Goal: Task Accomplishment & Management: Use online tool/utility

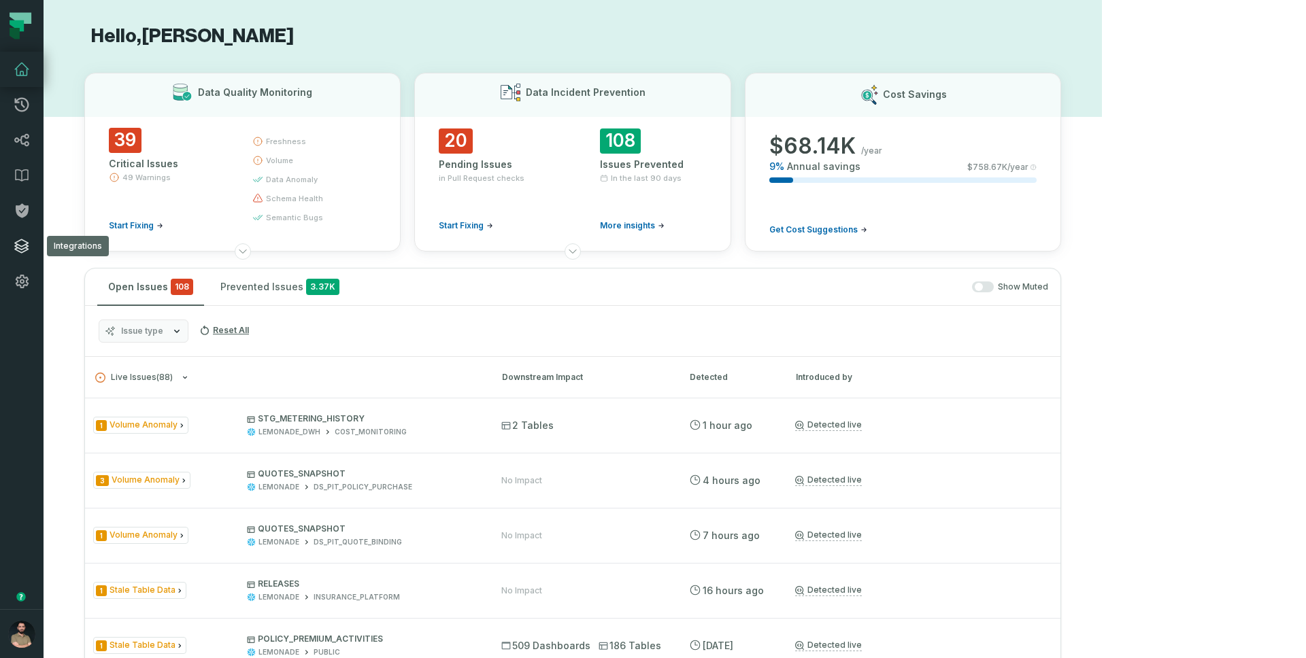
click at [25, 252] on icon at bounding box center [22, 246] width 16 height 16
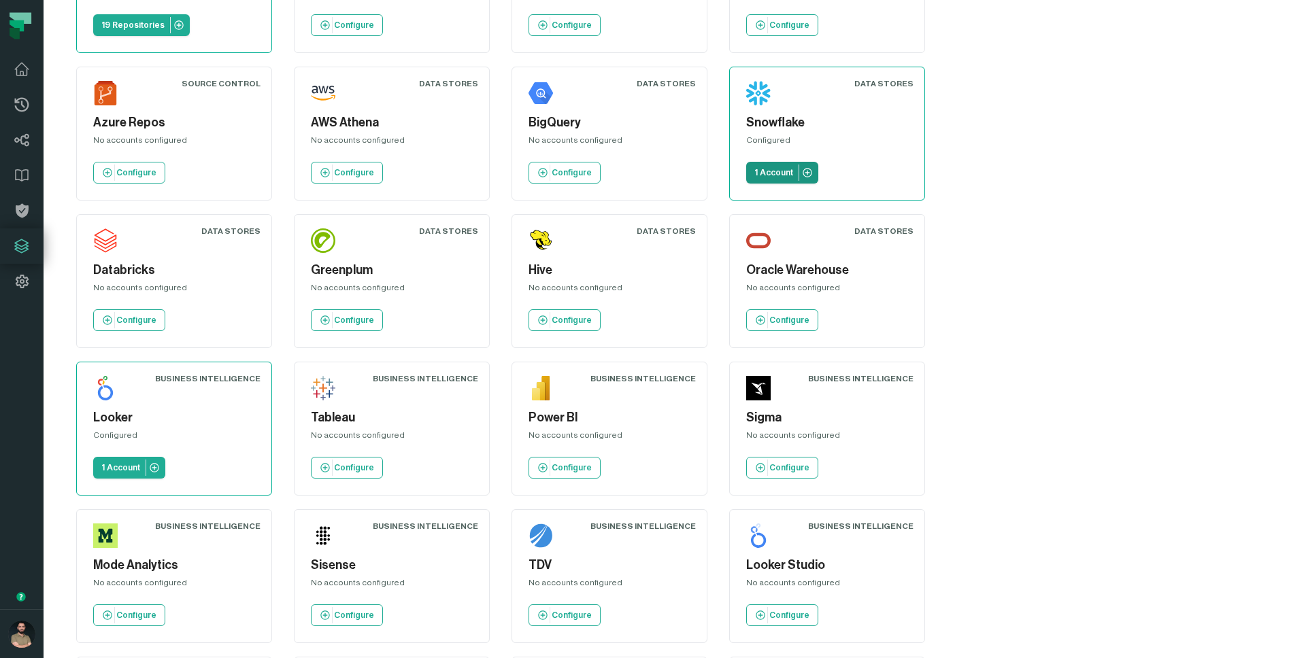
scroll to position [153, 0]
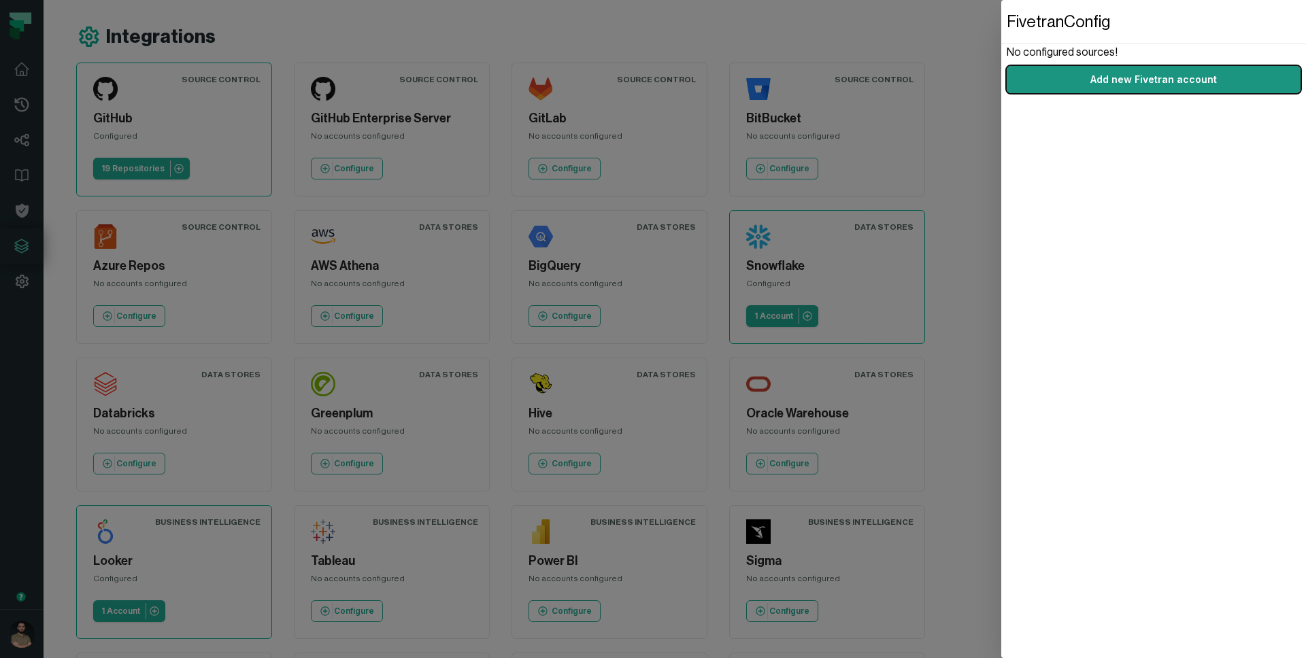
click at [1047, 85] on link "Add new Fivetran account" at bounding box center [1153, 79] width 294 height 27
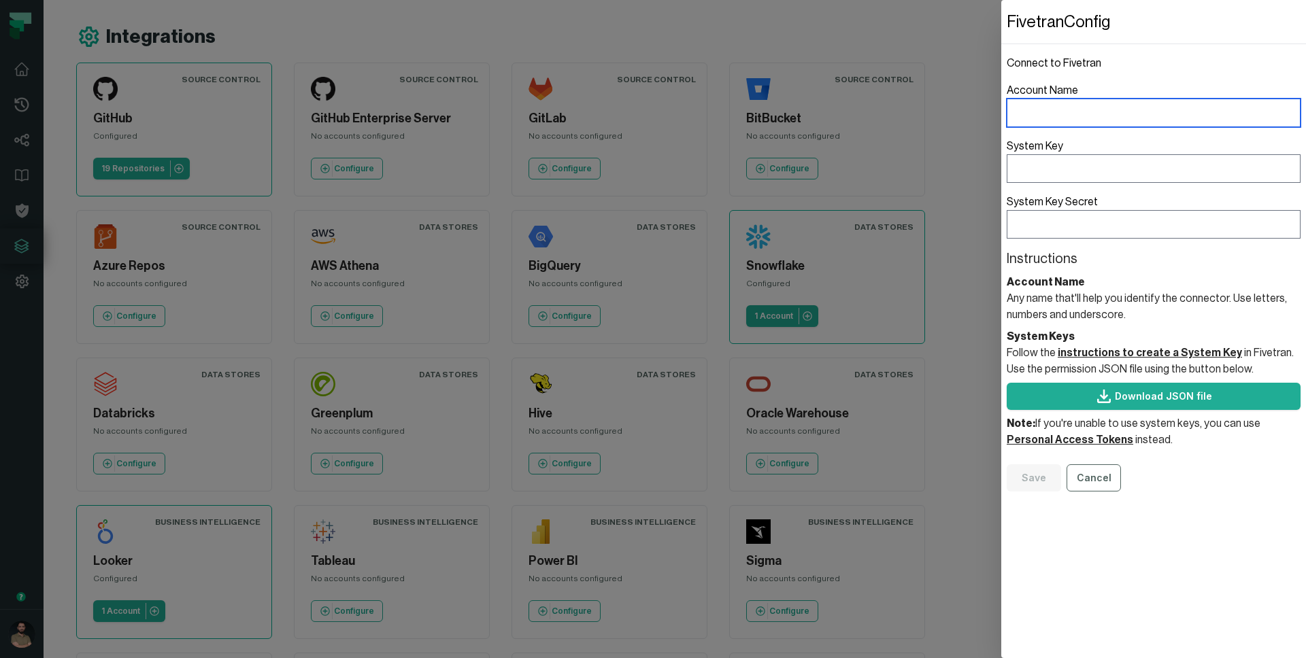
click at [1085, 112] on input "Account Name" at bounding box center [1153, 113] width 294 height 29
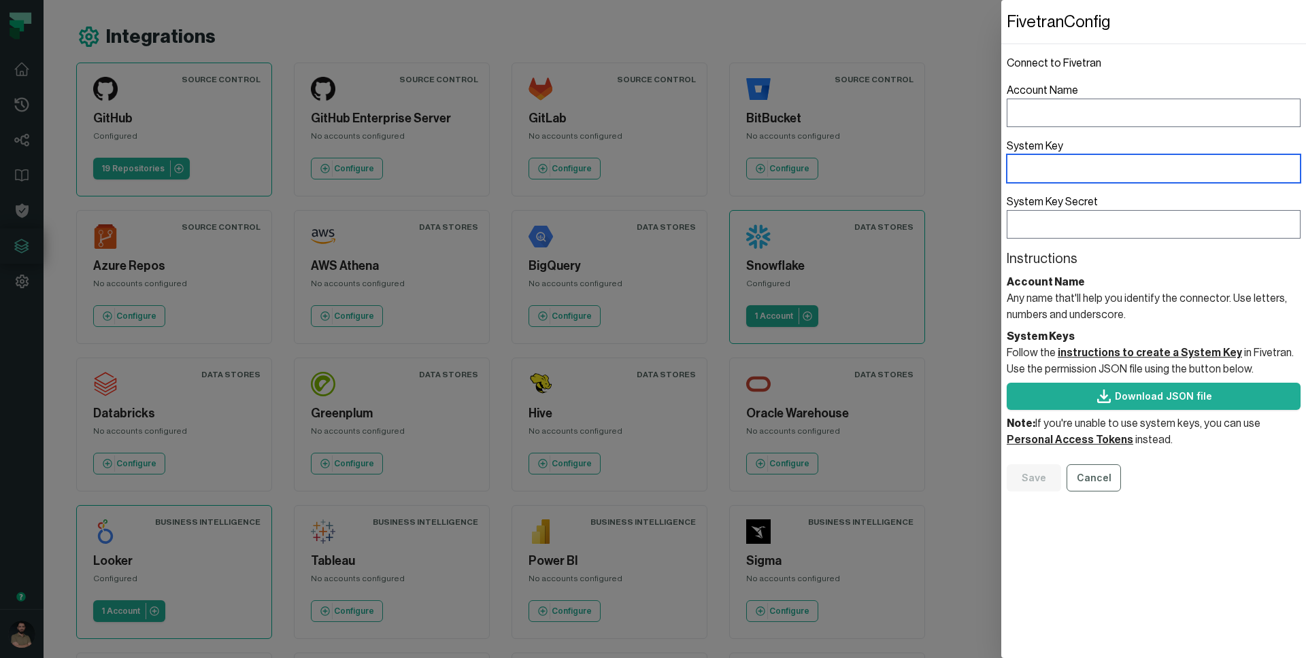
click at [1063, 163] on label "System Key" at bounding box center [1153, 160] width 294 height 45
click at [1063, 163] on input "System Key" at bounding box center [1153, 168] width 294 height 29
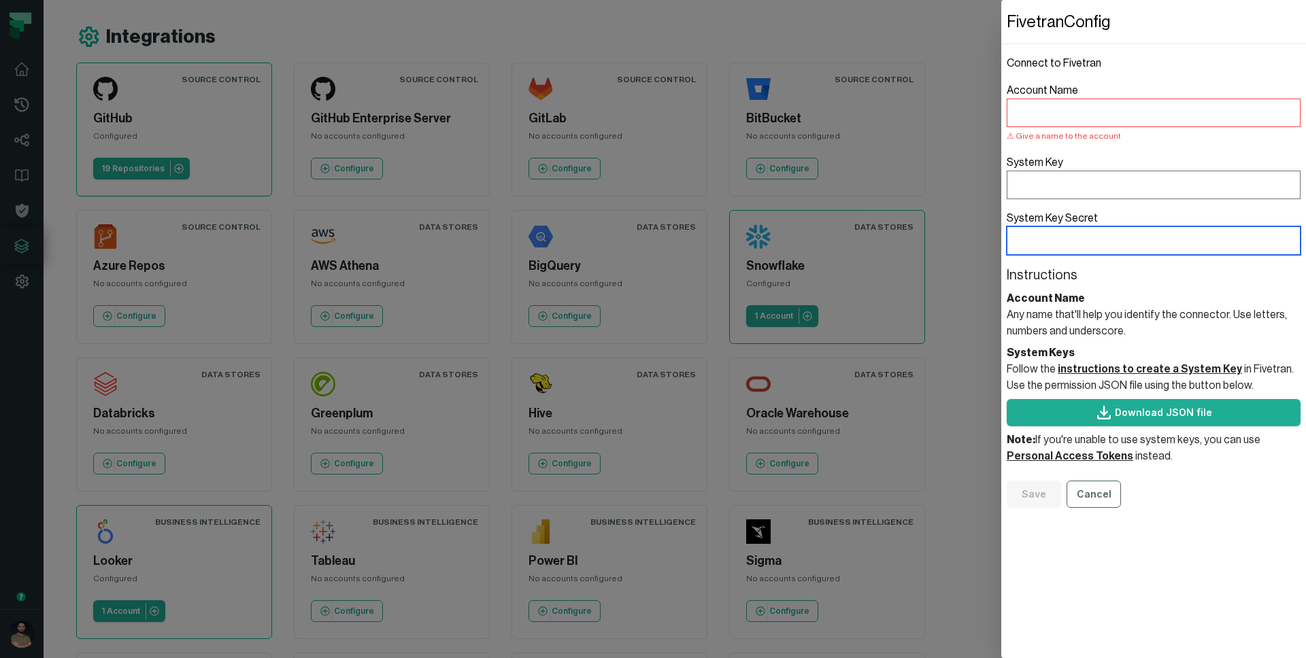
click at [1045, 252] on input "System Key Secret" at bounding box center [1153, 240] width 294 height 29
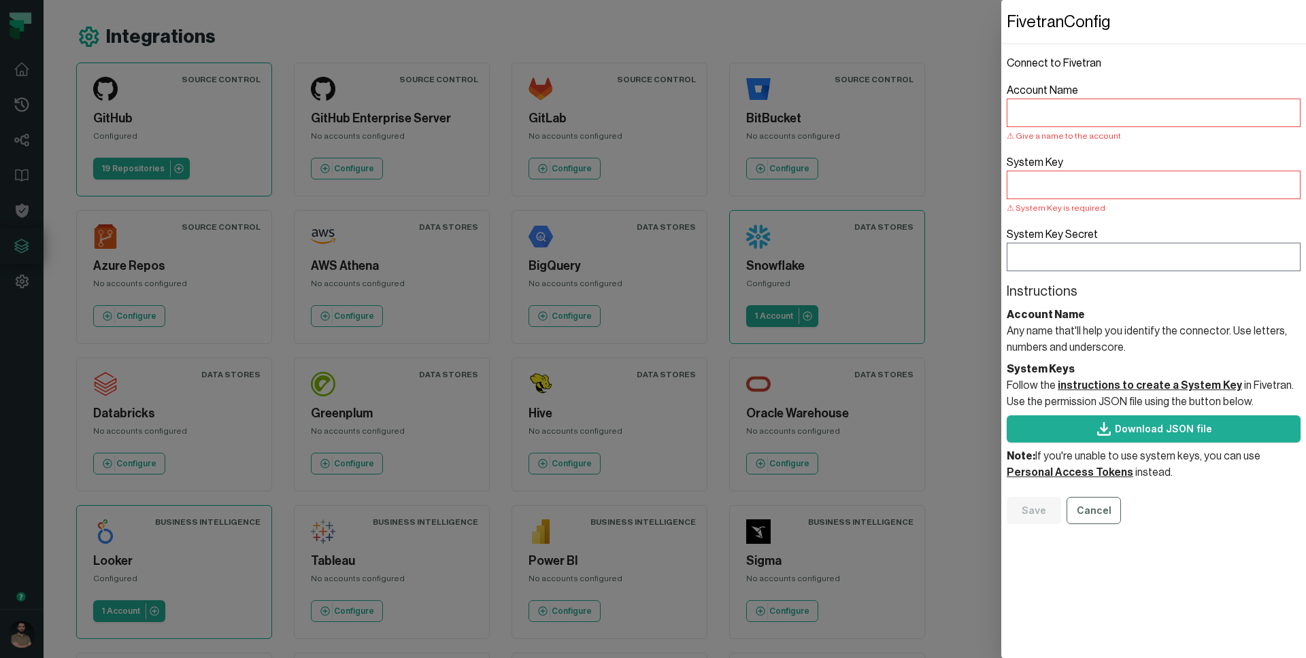
click at [1086, 282] on fieldset "Connect to Fivetran Account Name Give a name to the account System Key System K…" at bounding box center [1153, 289] width 294 height 469
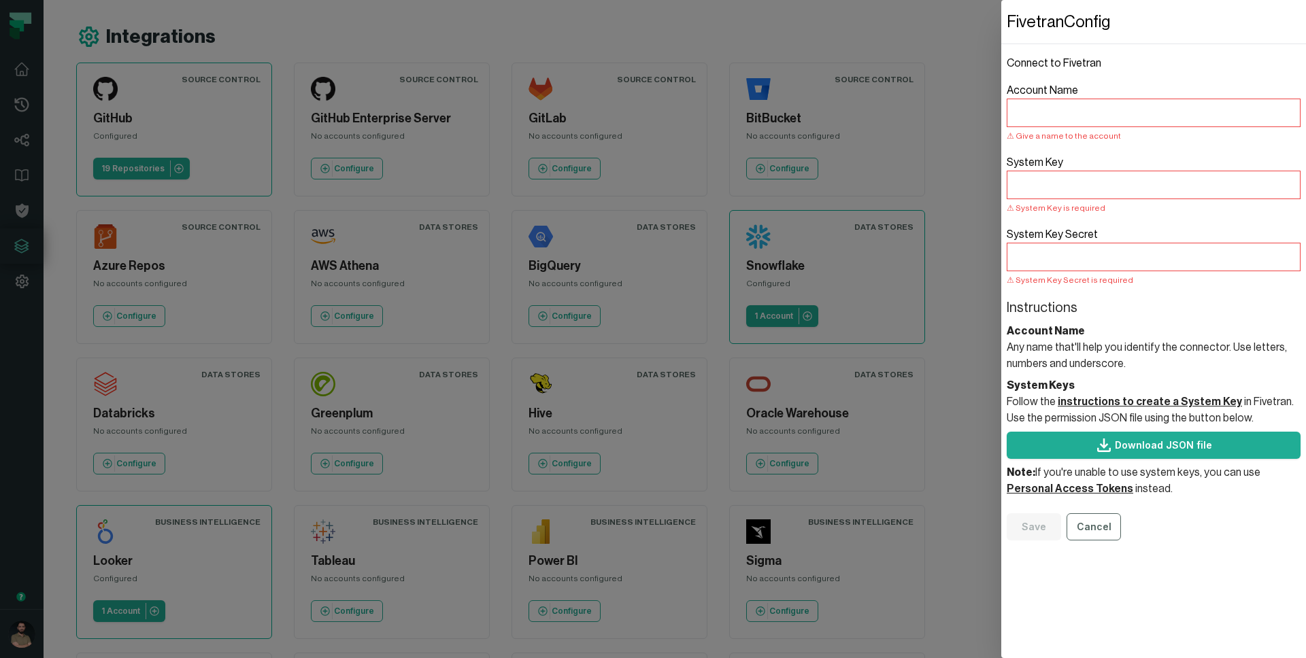
click at [1001, 178] on dialog "Fivetran Config Connect to Fivetran Account Name Give a name to the account Sys…" at bounding box center [1153, 329] width 305 height 658
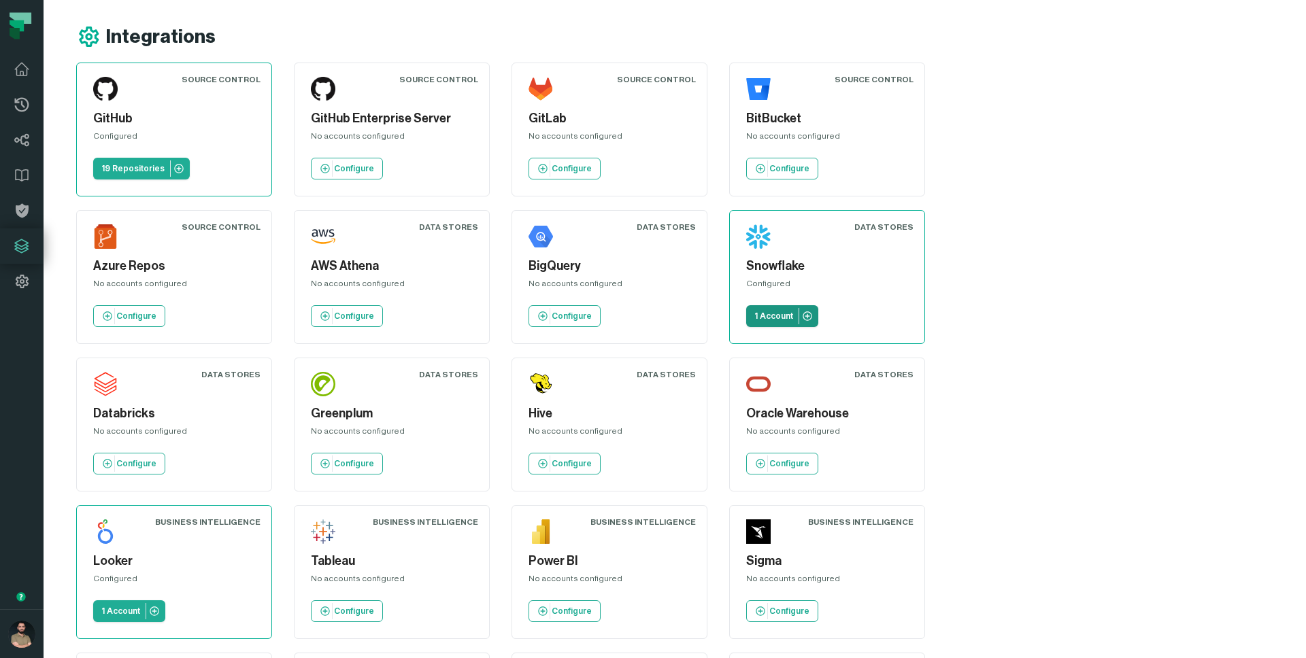
click at [754, 316] on p "1 Account" at bounding box center [773, 316] width 39 height 11
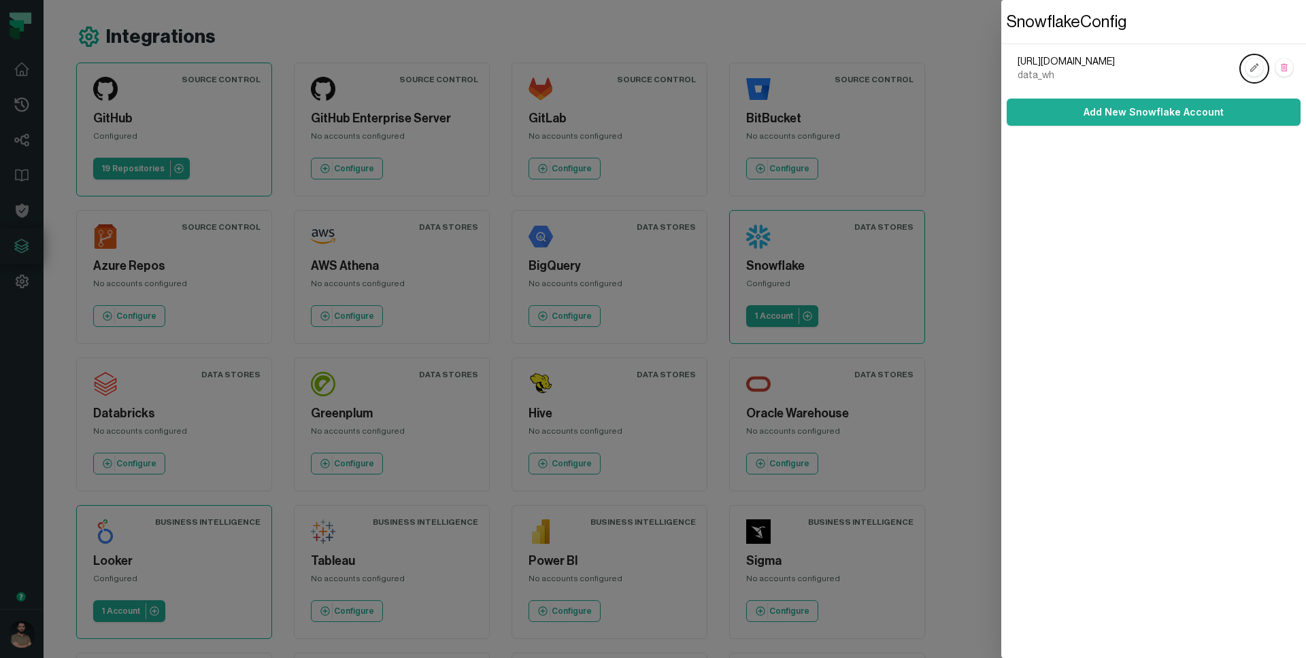
click at [1001, 165] on dialog "Snowflake Config [URL][DOMAIN_NAME] data_wh Add New Snowflake Account" at bounding box center [1153, 329] width 305 height 658
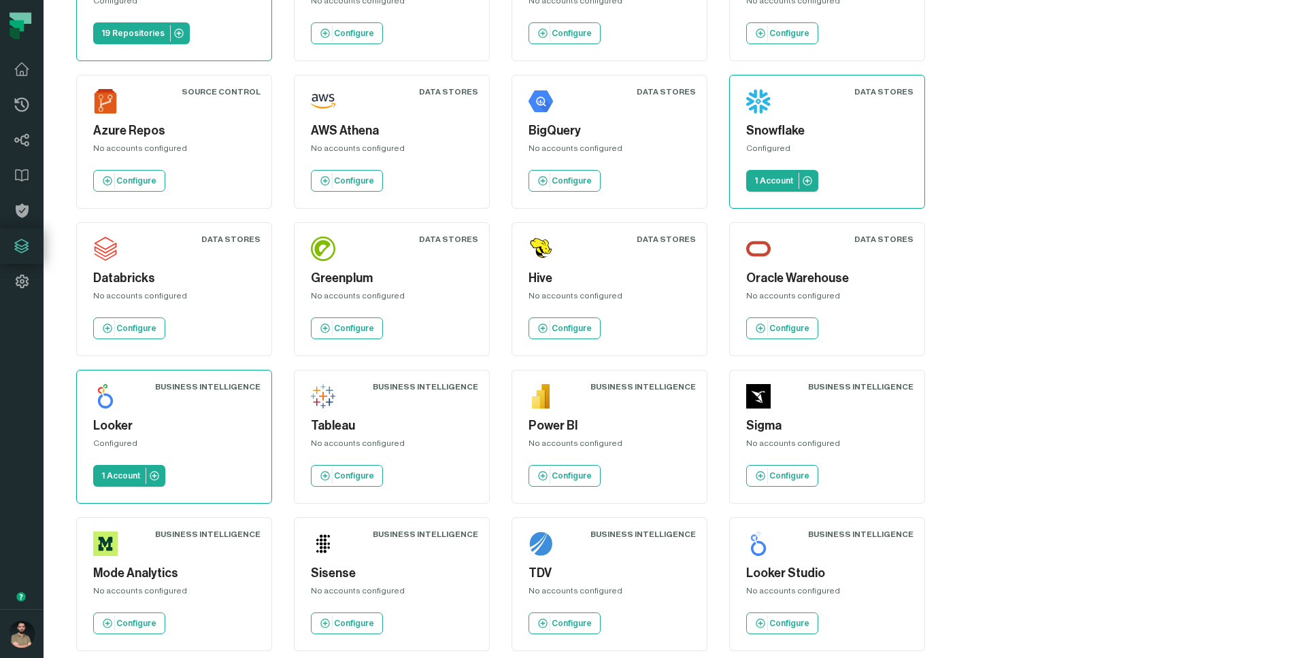
scroll to position [153, 0]
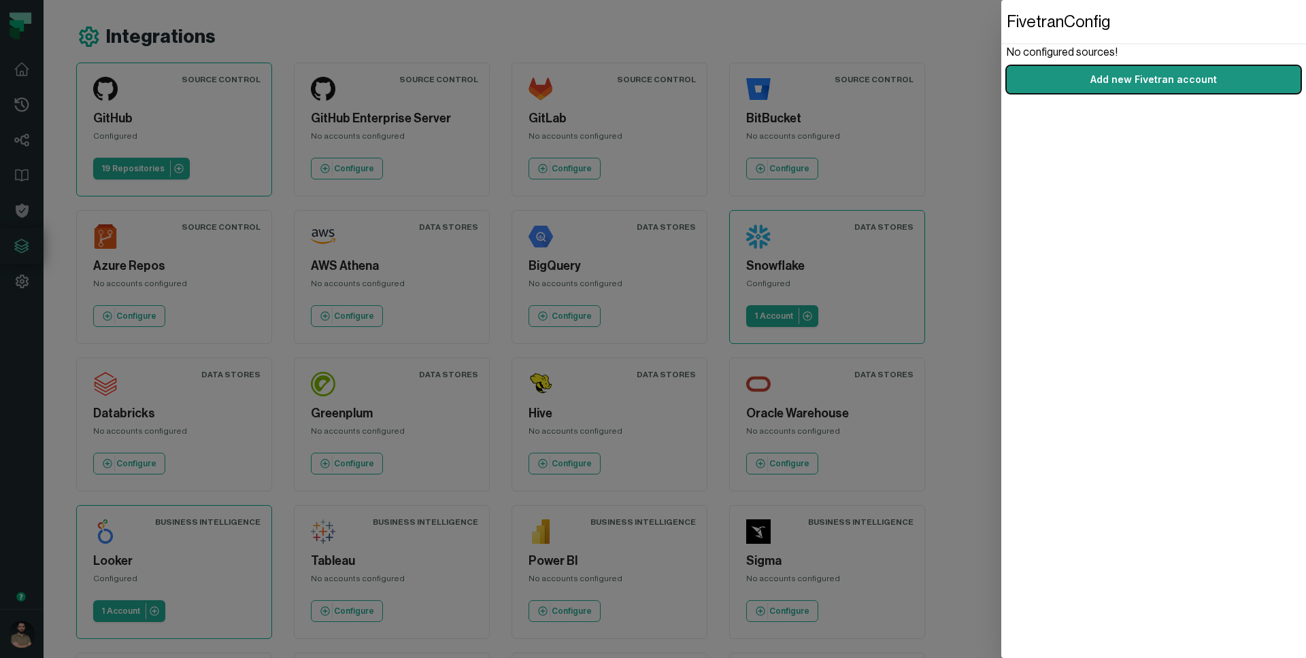
click at [1146, 82] on link "Add new Fivetran account" at bounding box center [1153, 79] width 294 height 27
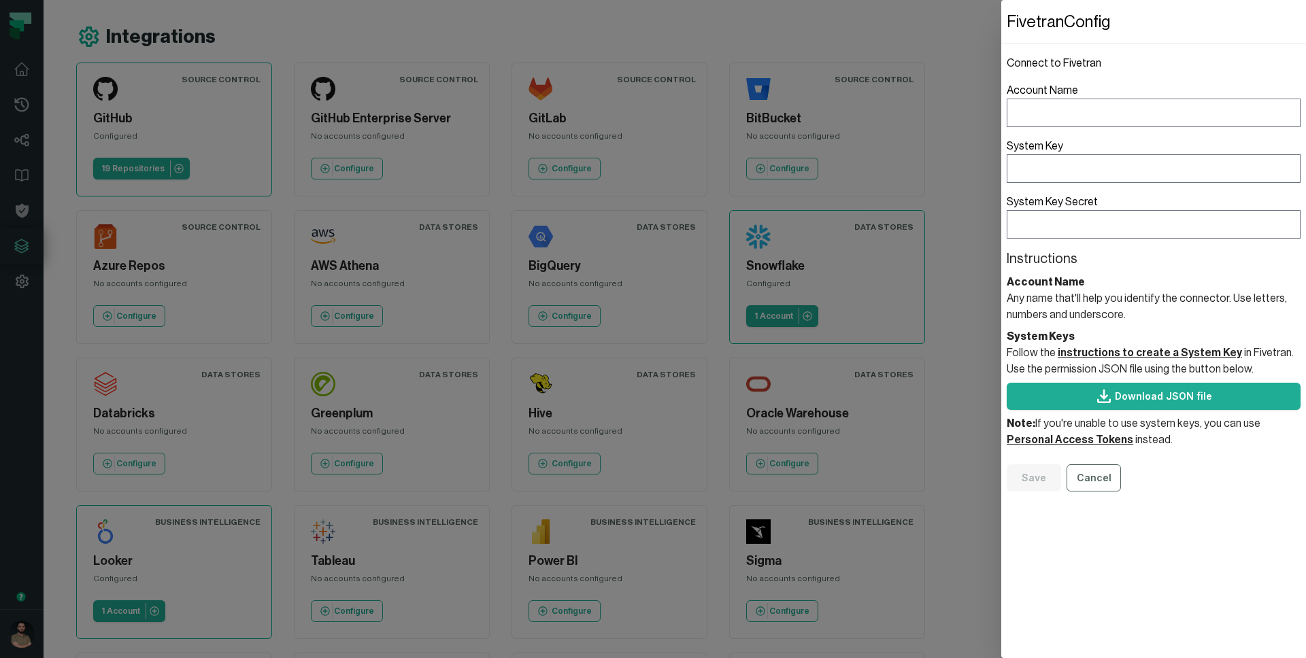
click at [1001, 57] on dialog "Fivetran Config Connect to Fivetran Account Name System Key System Key Secret I…" at bounding box center [1153, 329] width 305 height 658
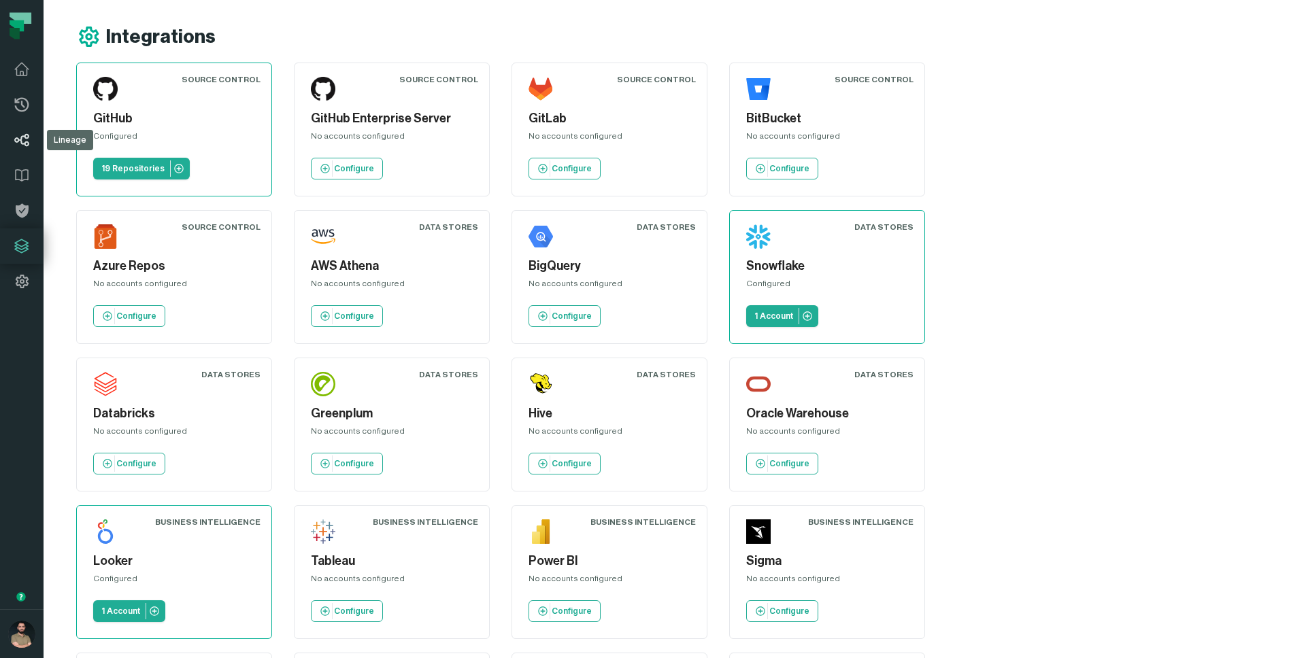
click at [27, 145] on icon at bounding box center [21, 140] width 15 height 13
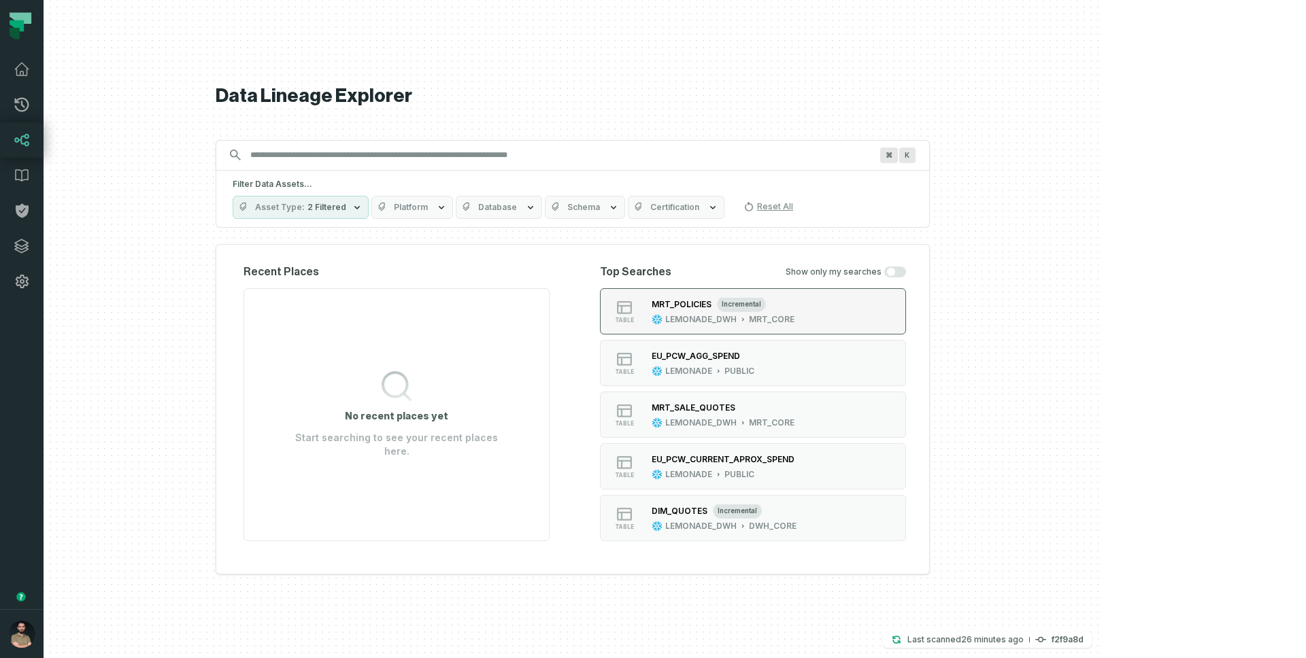
click at [736, 321] on div "LEMONADE_DWH" at bounding box center [700, 319] width 71 height 11
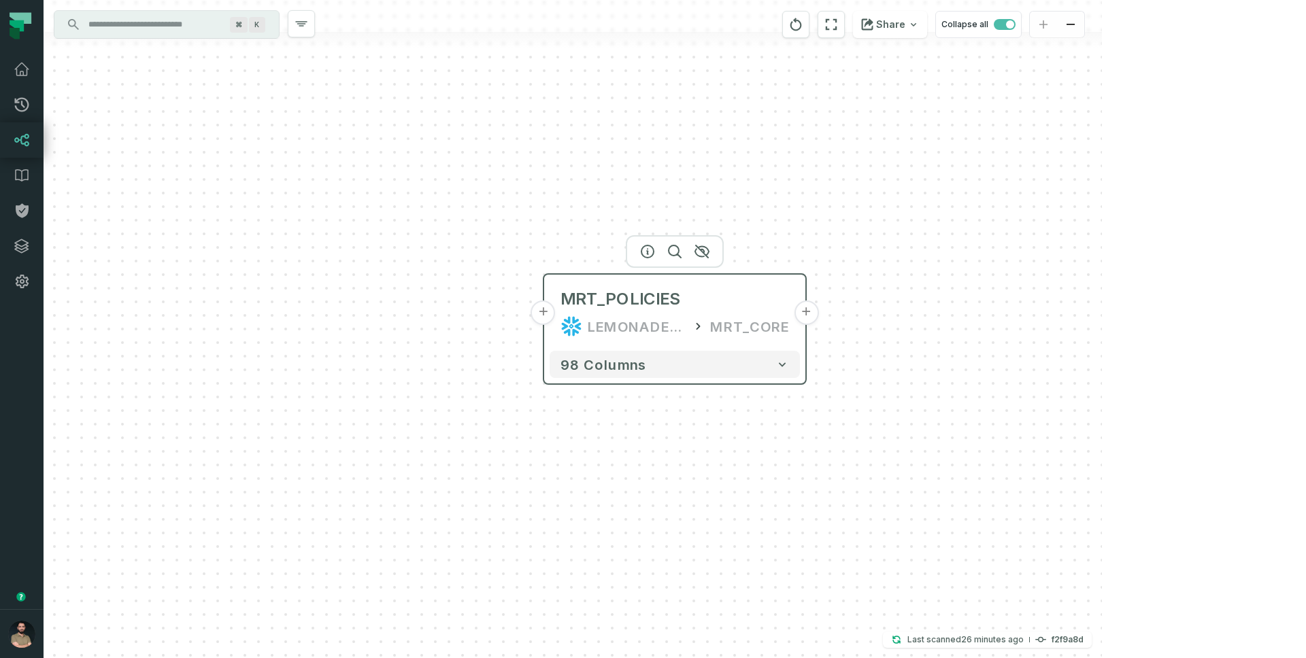
click at [802, 314] on button "+" at bounding box center [806, 313] width 24 height 24
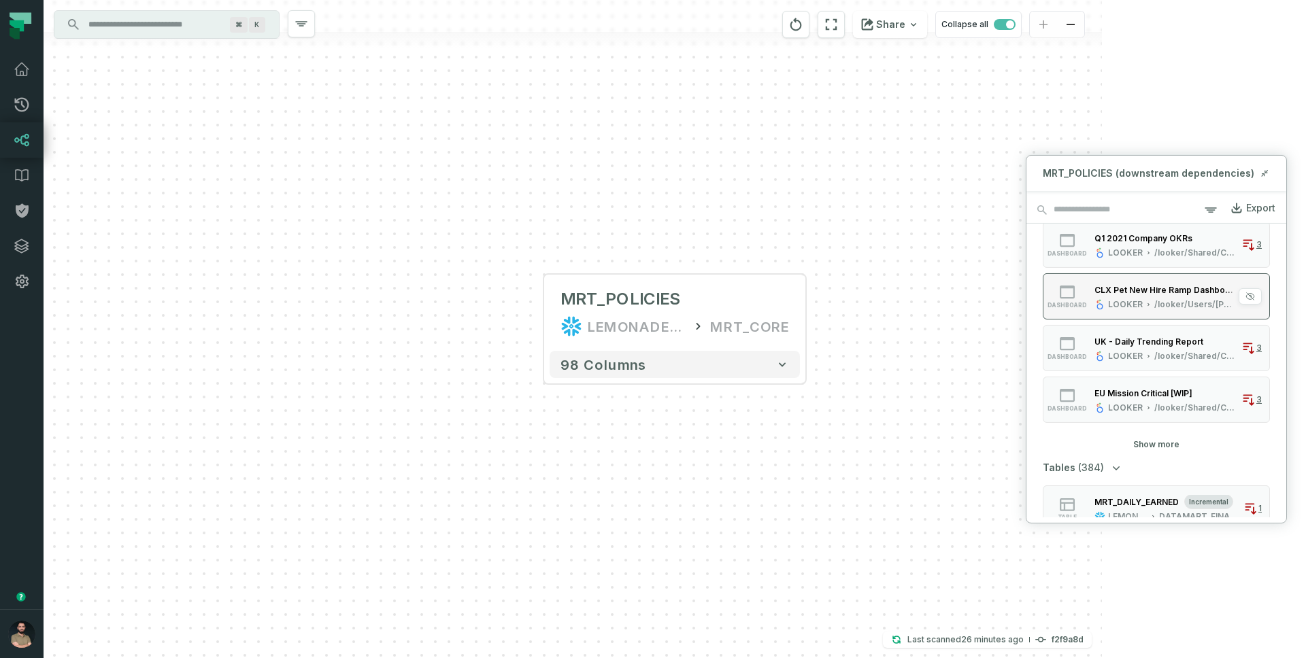
scroll to position [607, 0]
click at [1127, 389] on div "EU Mission Critical [WIP]" at bounding box center [1143, 389] width 98 height 10
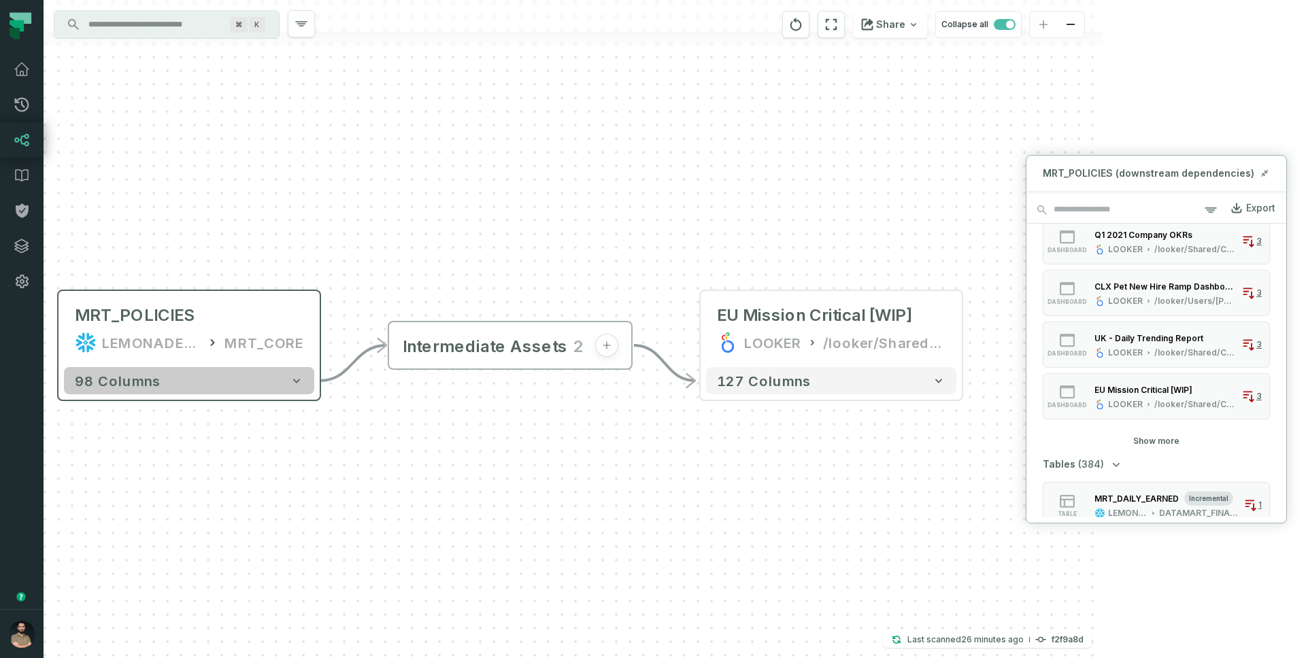
click at [293, 384] on icon "button" at bounding box center [297, 381] width 14 height 14
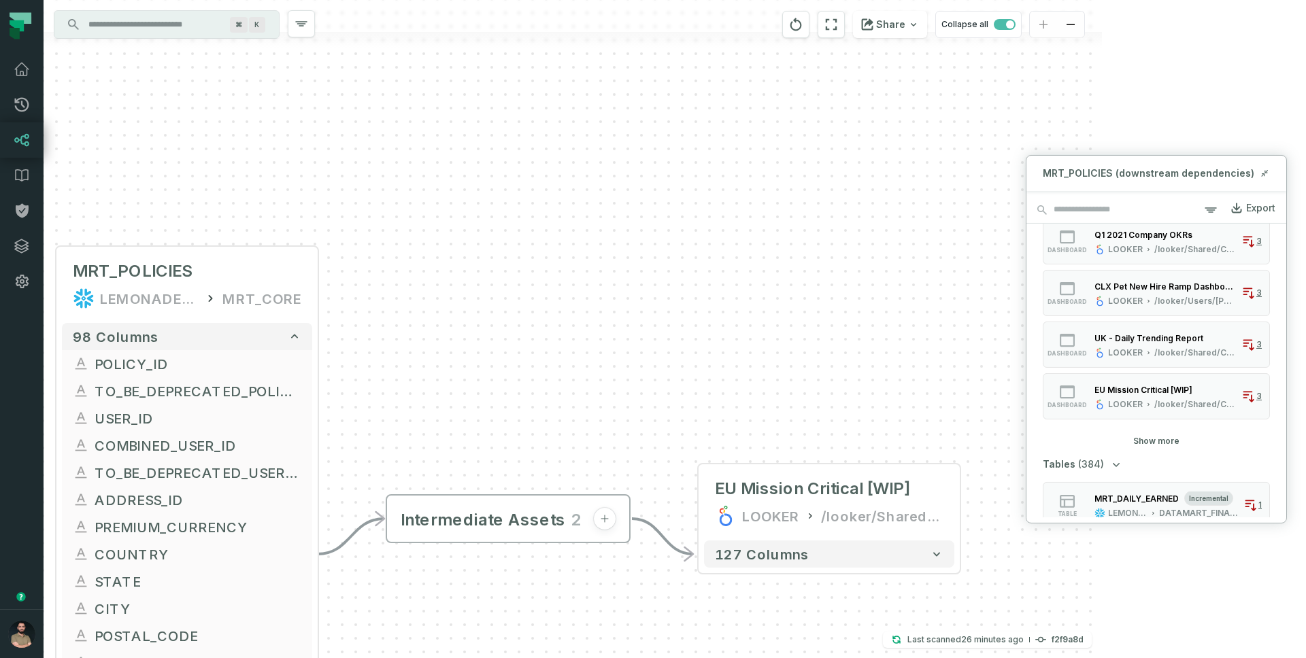
drag, startPoint x: 524, startPoint y: 437, endPoint x: 528, endPoint y: 265, distance: 172.1
click at [525, 267] on div "+ MRT_POLICIES LEMONADE_DWH MRT_CORE + 98 columns + POLICY_ID + + TO_BE_DEPRECA…" at bounding box center [573, 329] width 1058 height 658
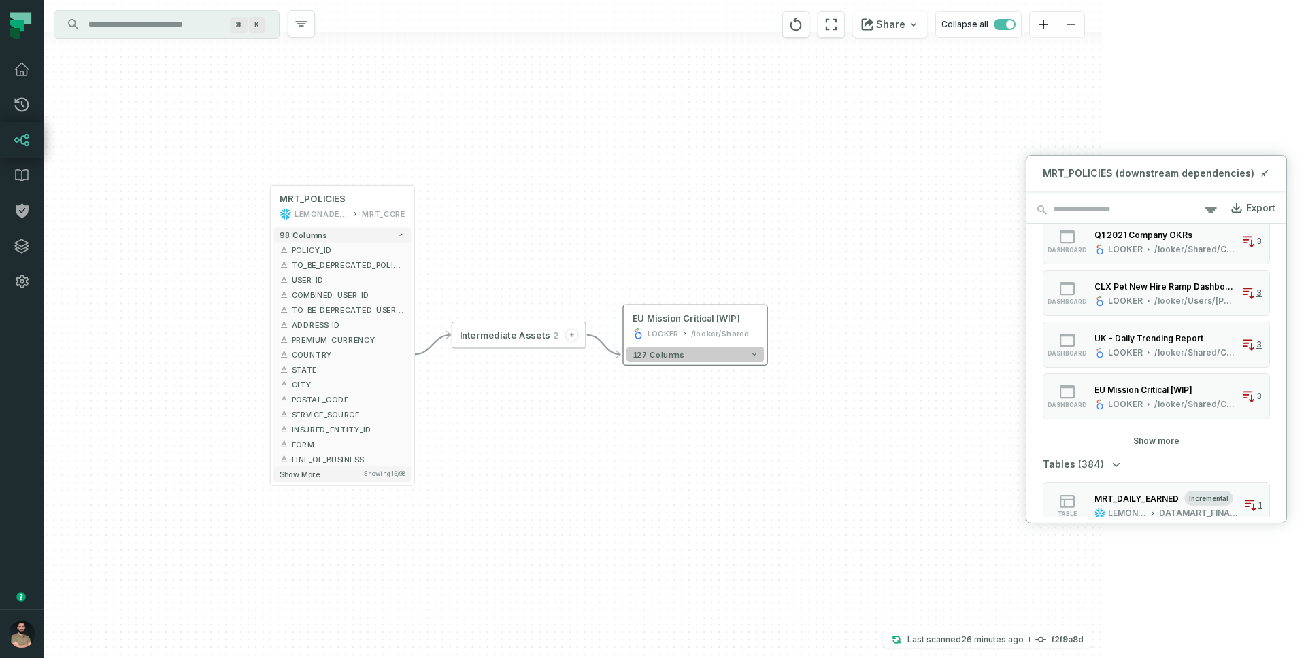
click at [631, 351] on button "127 columns" at bounding box center [694, 354] width 137 height 15
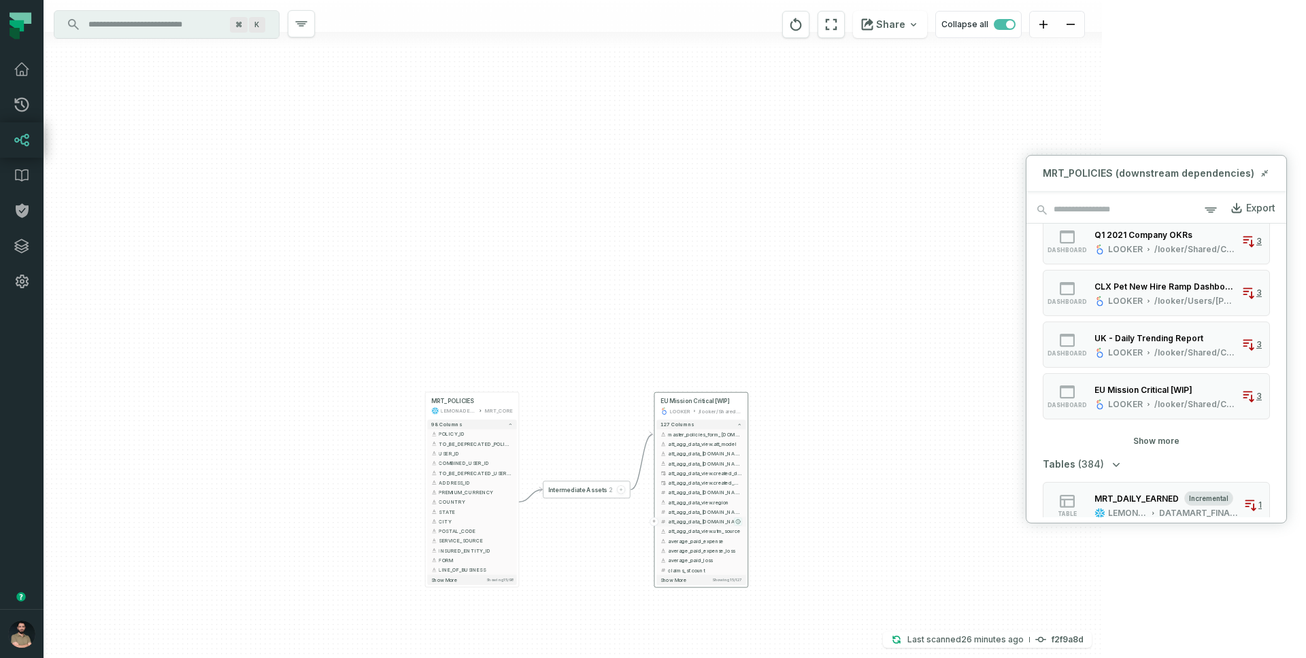
click at [736, 522] on icon "button" at bounding box center [738, 522] width 4 height 4
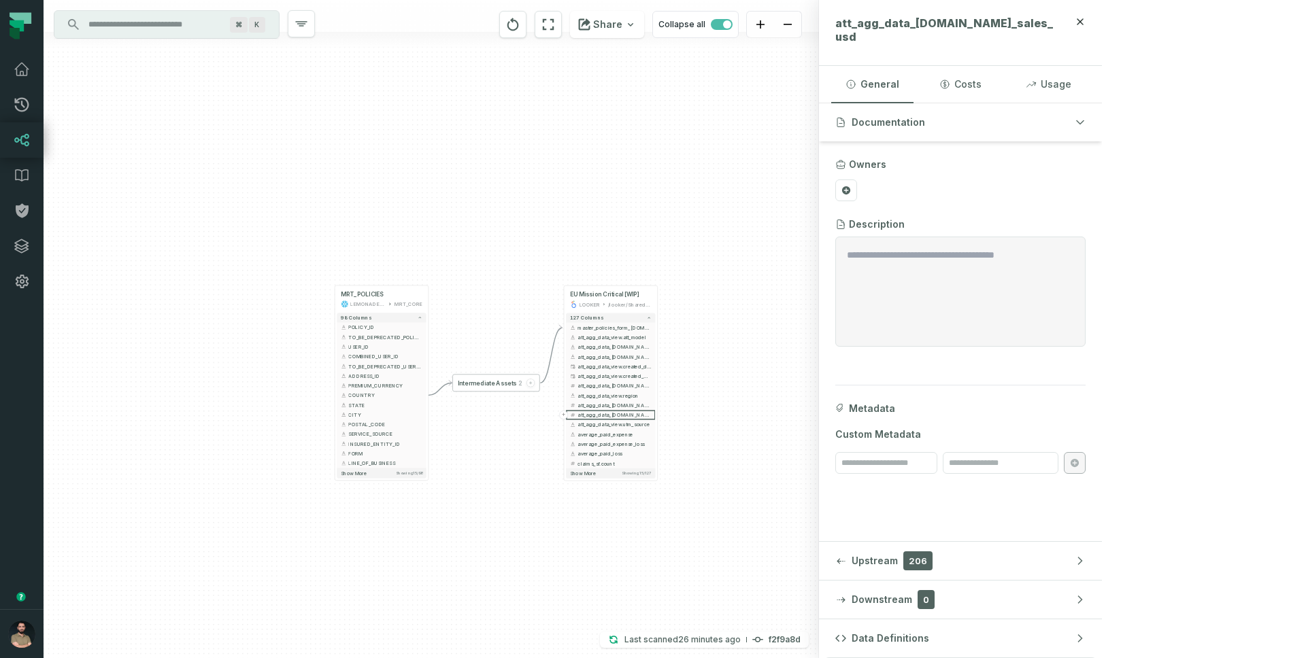
drag, startPoint x: 747, startPoint y: 316, endPoint x: 657, endPoint y: 209, distance: 139.9
click at [657, 209] on div "+ MRT_POLICIES LEMONADE_DWH MRT_CORE + 98 columns + POLICY_ID + + TO_BE_DEPRECA…" at bounding box center [431, 329] width 775 height 658
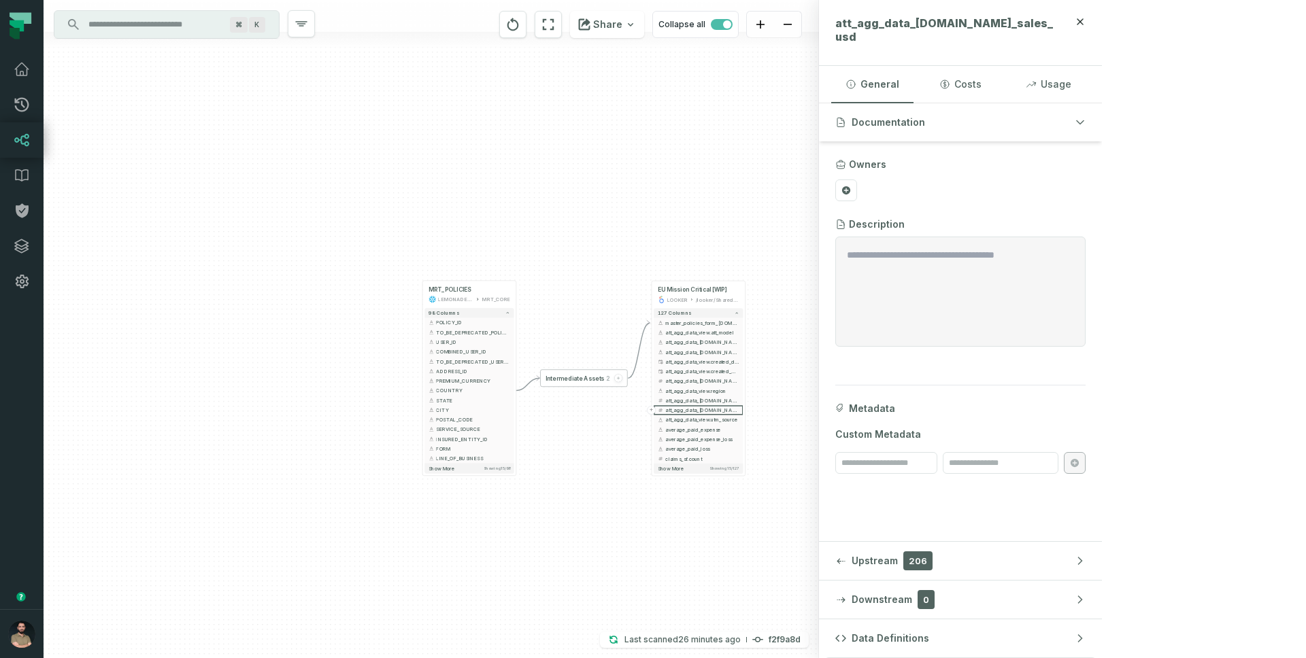
drag, startPoint x: 657, startPoint y: 209, endPoint x: 758, endPoint y: 199, distance: 101.8
click at [758, 199] on div "+ MRT_POLICIES LEMONADE_DWH MRT_CORE + 98 columns + POLICY_ID + + TO_BE_DEPRECA…" at bounding box center [431, 329] width 775 height 658
